Goal: Navigation & Orientation: Understand site structure

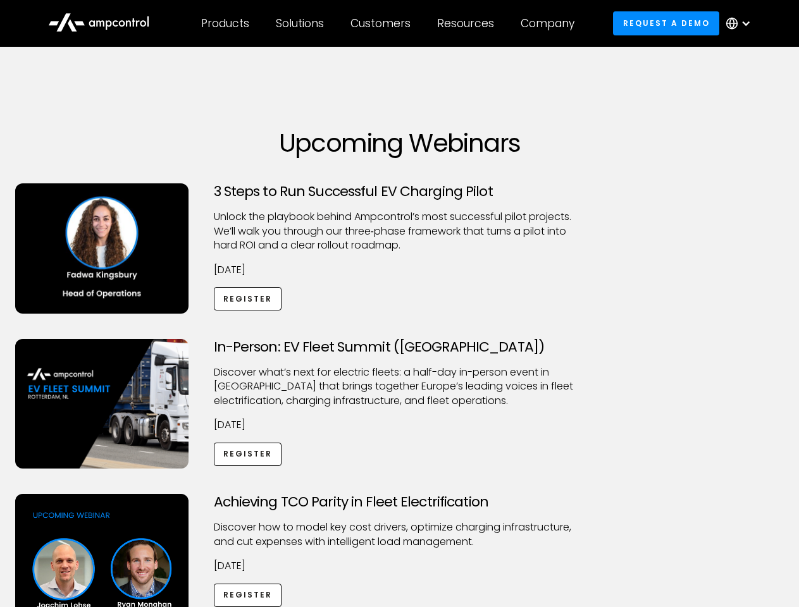
click at [389, 23] on div "Customers" at bounding box center [381, 23] width 60 height 14
click at [225, 23] on div "Products" at bounding box center [225, 23] width 48 height 14
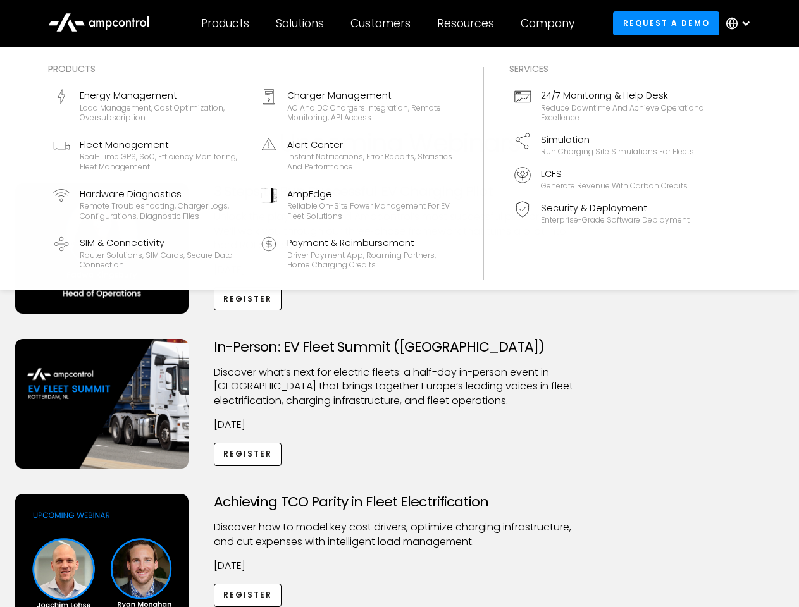
click at [301, 23] on div "Solutions" at bounding box center [300, 23] width 48 height 14
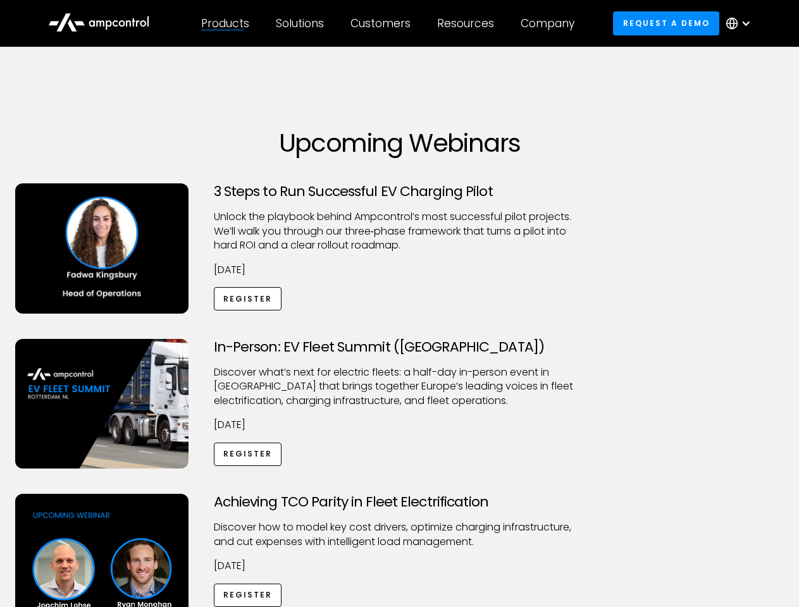
click at [383, 23] on div "Customers" at bounding box center [381, 23] width 60 height 14
click at [468, 23] on div "Resources" at bounding box center [465, 23] width 57 height 14
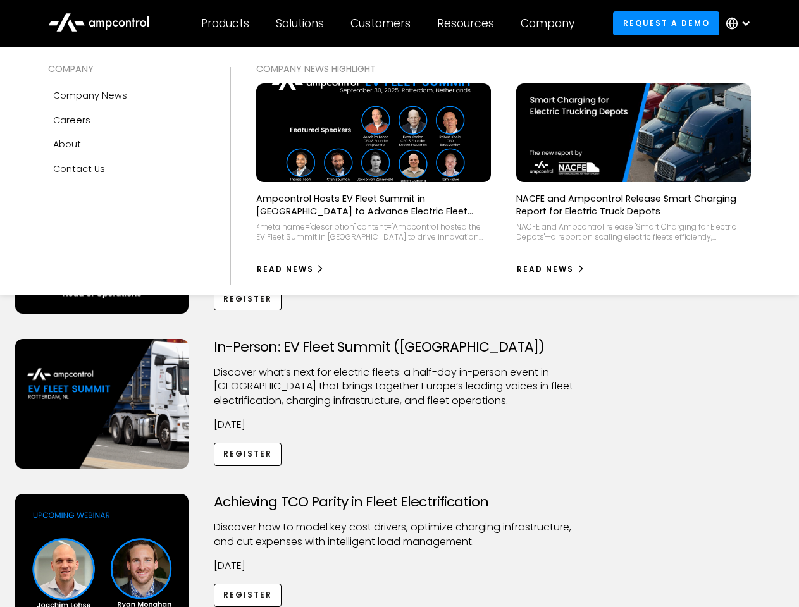
click at [552, 23] on div "Company" at bounding box center [548, 23] width 54 height 14
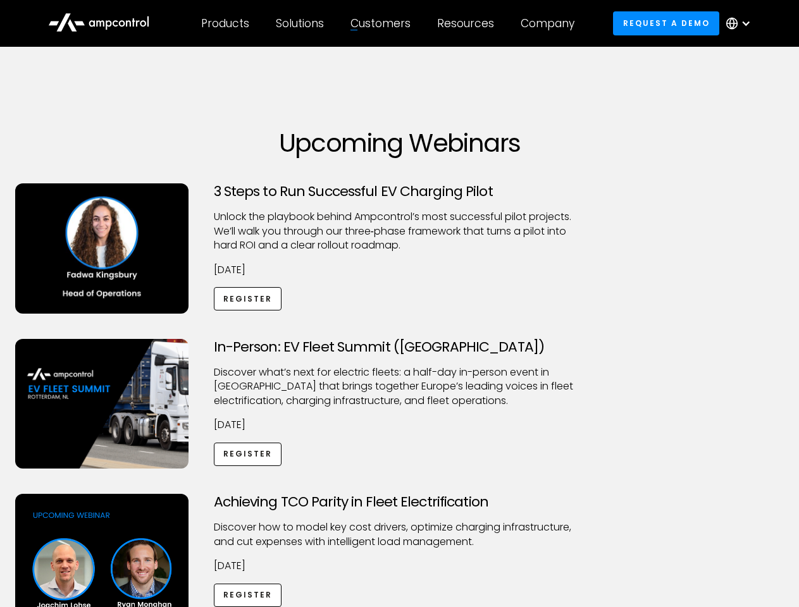
click at [742, 23] on div at bounding box center [746, 23] width 10 height 10
